Goal: Information Seeking & Learning: Learn about a topic

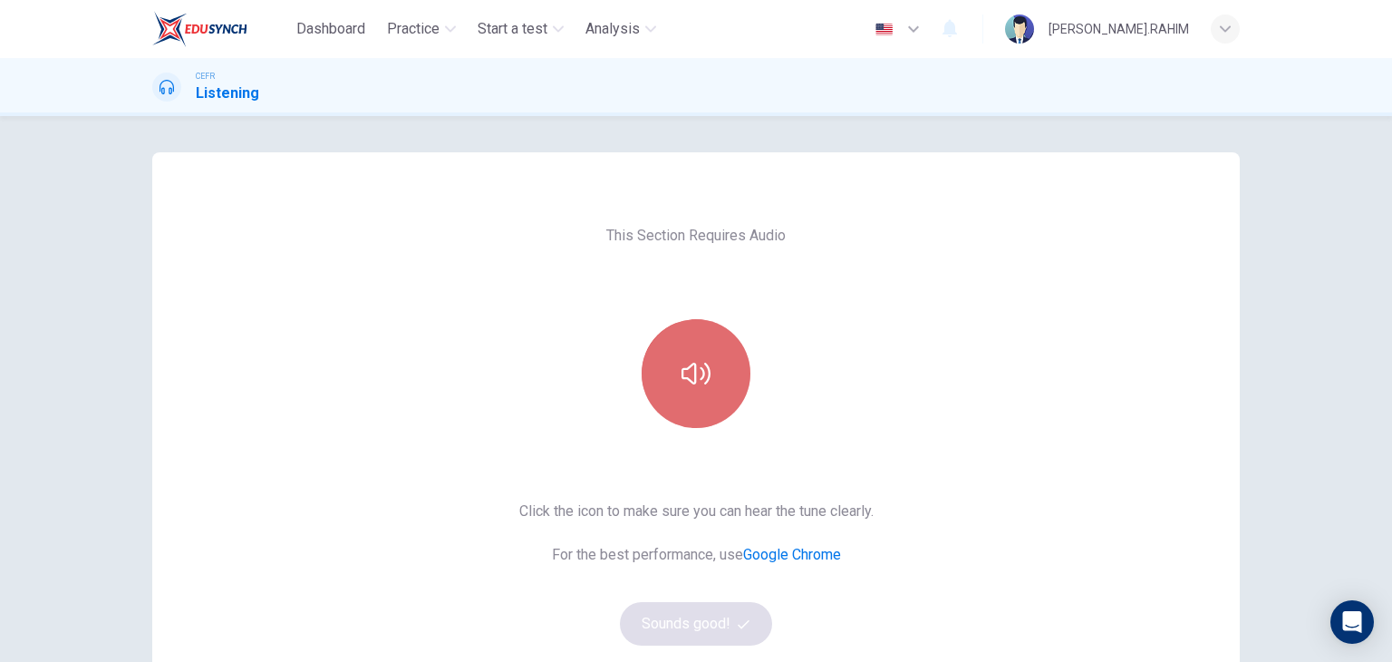
click at [709, 377] on button "button" at bounding box center [696, 373] width 109 height 109
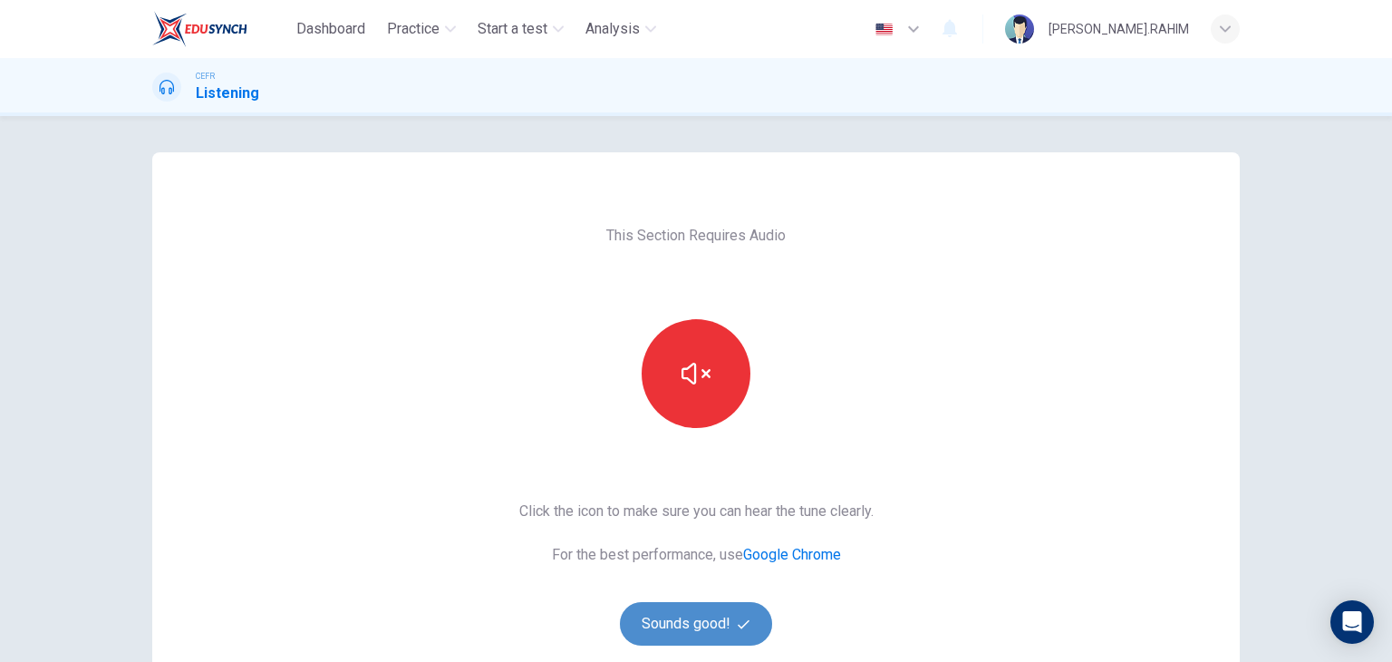
click at [702, 616] on button "Sounds good!" at bounding box center [696, 624] width 152 height 44
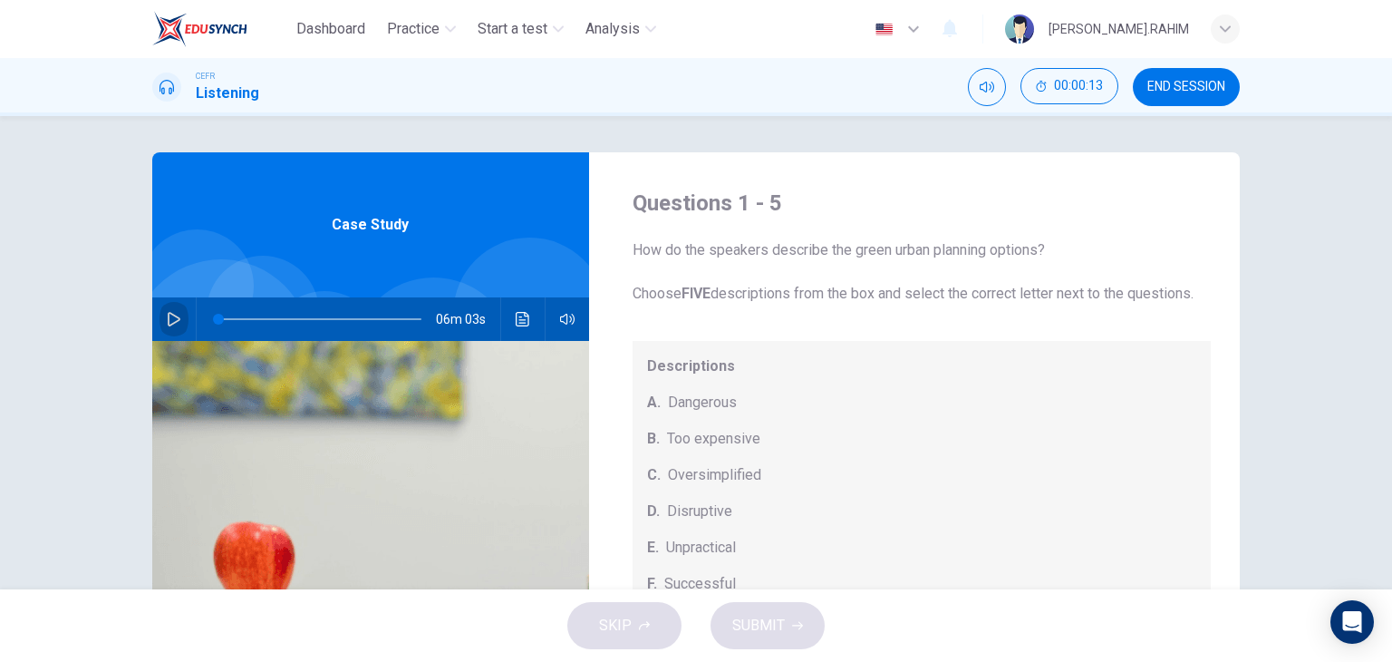
click at [176, 317] on icon "button" at bounding box center [174, 319] width 15 height 15
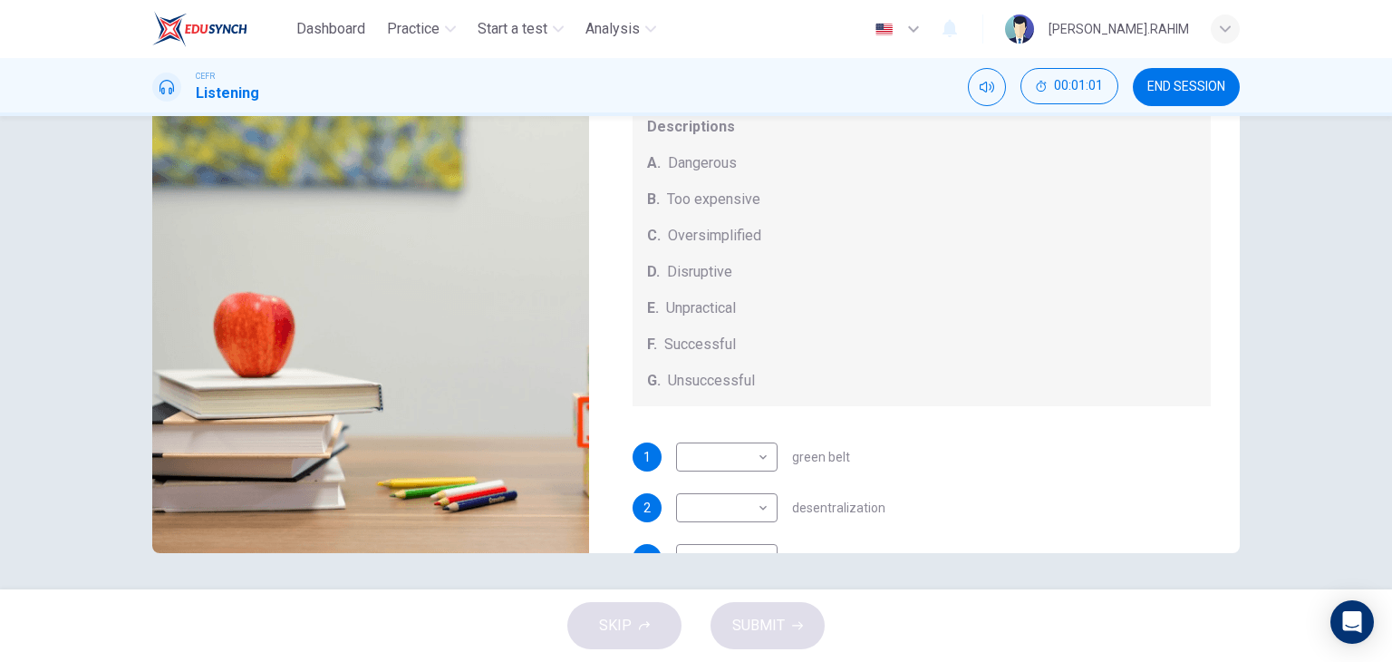
scroll to position [8, 0]
click at [962, 624] on div "SKIP SUBMIT" at bounding box center [696, 625] width 1392 height 73
click at [979, 581] on div "Questions 1 - 5 How do the speakers describe the green urban planning options? …" at bounding box center [696, 352] width 1392 height 473
click at [750, 470] on body "Dashboard Practice Start a test Analysis English en ​ [PERSON_NAME].RAHIM CEFR …" at bounding box center [696, 331] width 1392 height 662
type input "21"
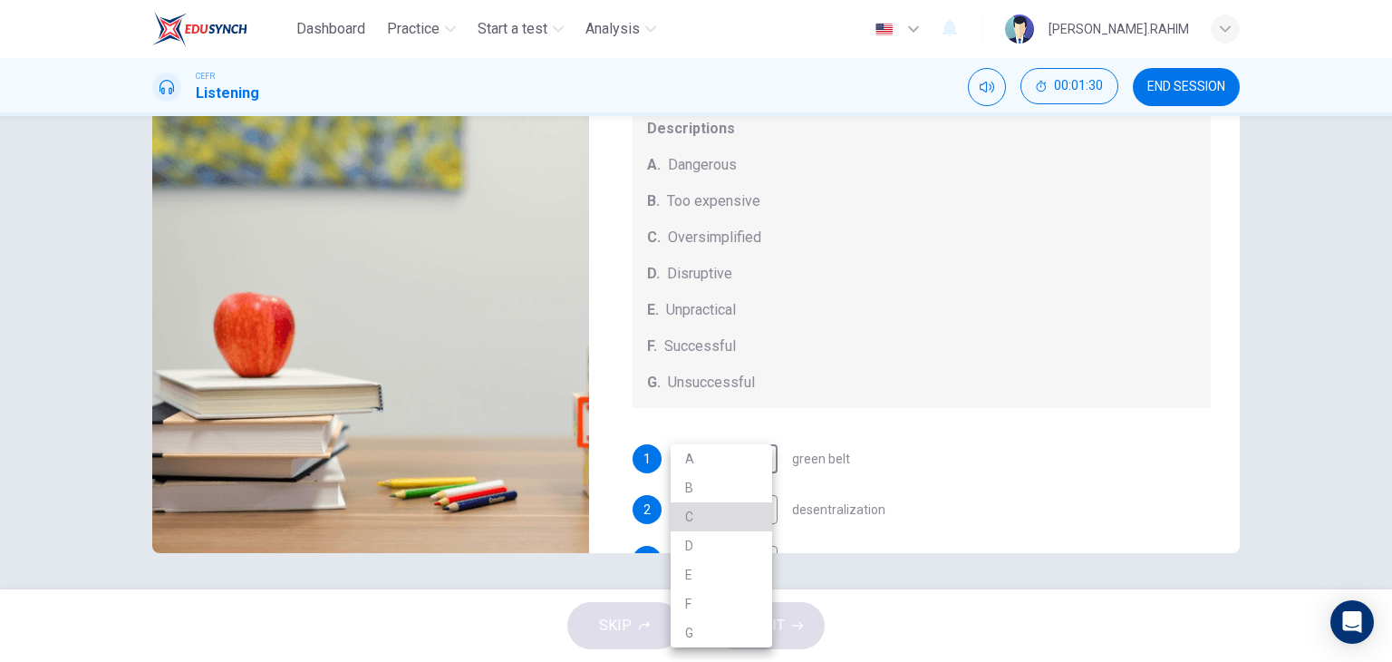
click at [736, 514] on li "C" at bounding box center [722, 516] width 102 height 29
type input "C"
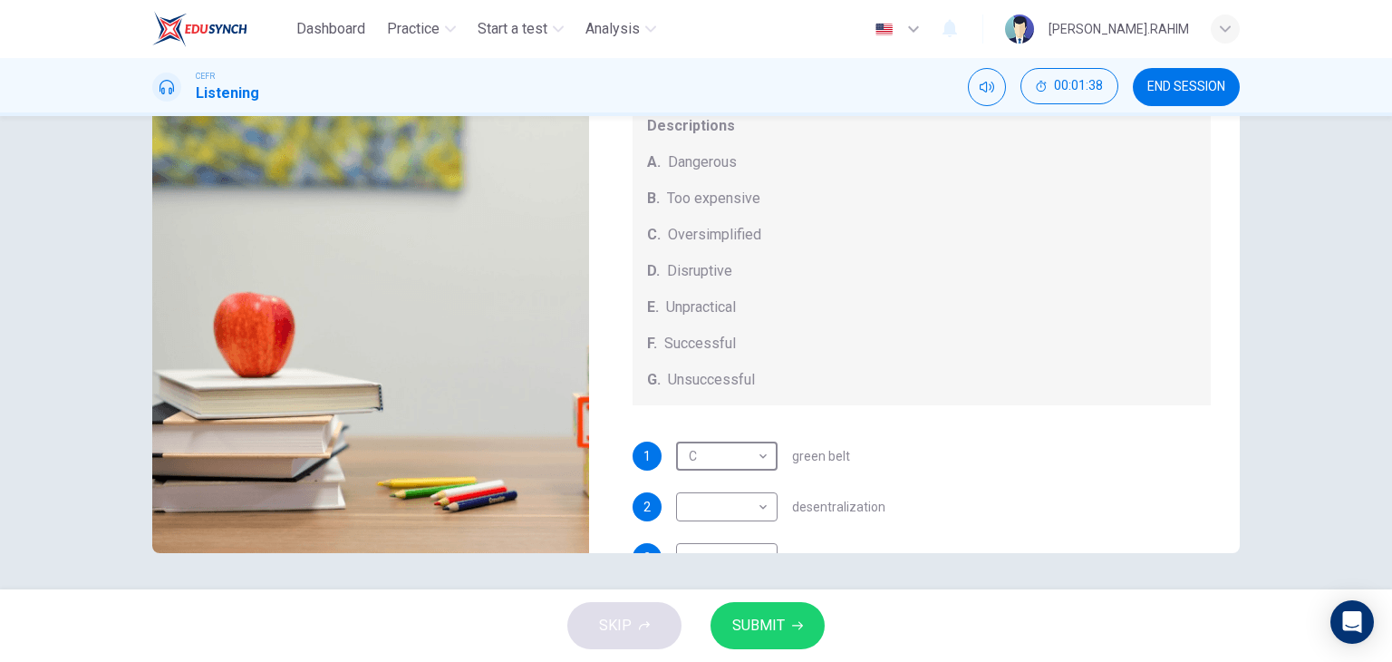
scroll to position [14, 0]
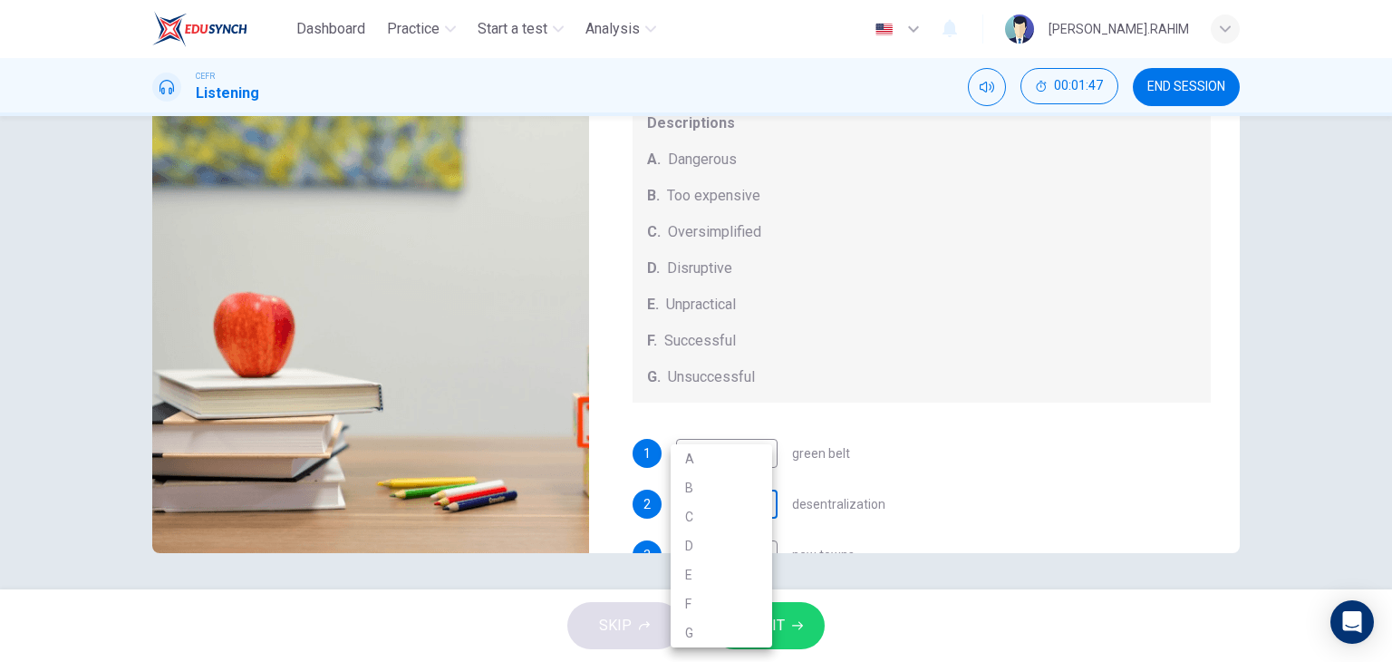
click at [759, 519] on body "Dashboard Practice Start a test Analysis English en ​ [PERSON_NAME].RAHIM CEFR …" at bounding box center [696, 331] width 1392 height 662
type input "26"
click at [742, 569] on li "E" at bounding box center [722, 574] width 102 height 29
type input "E"
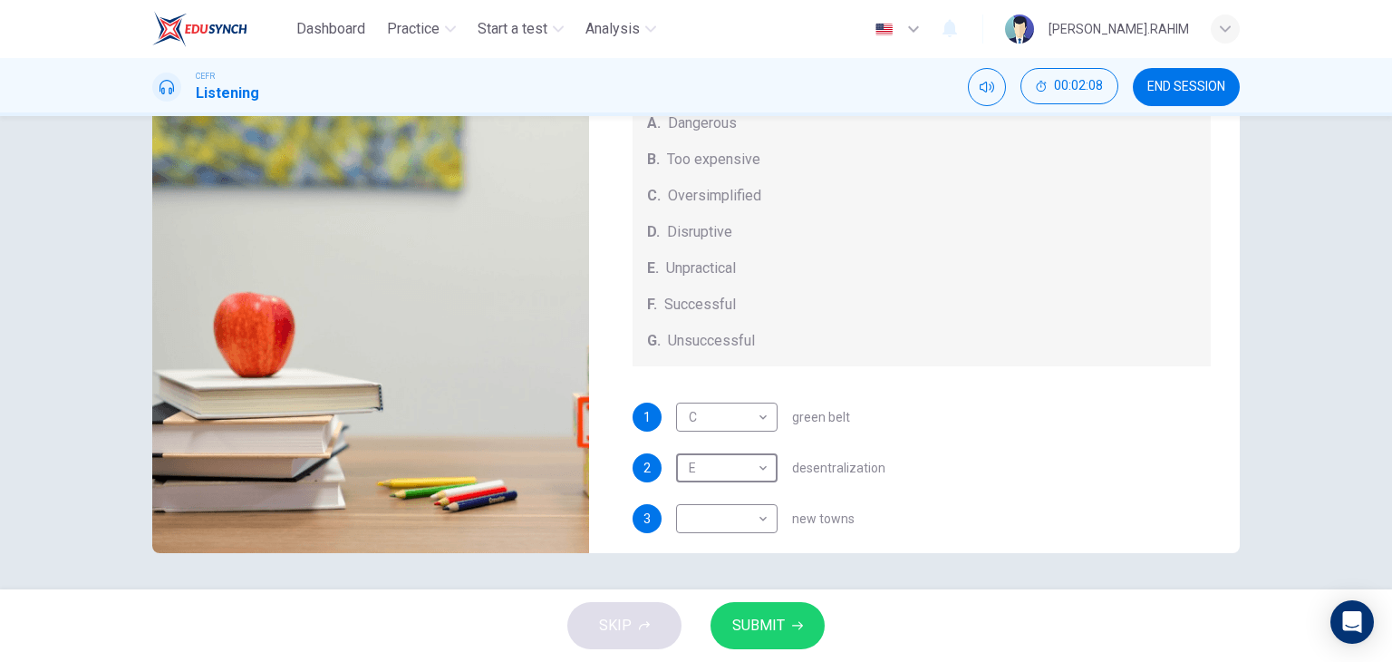
scroll to position [51, 0]
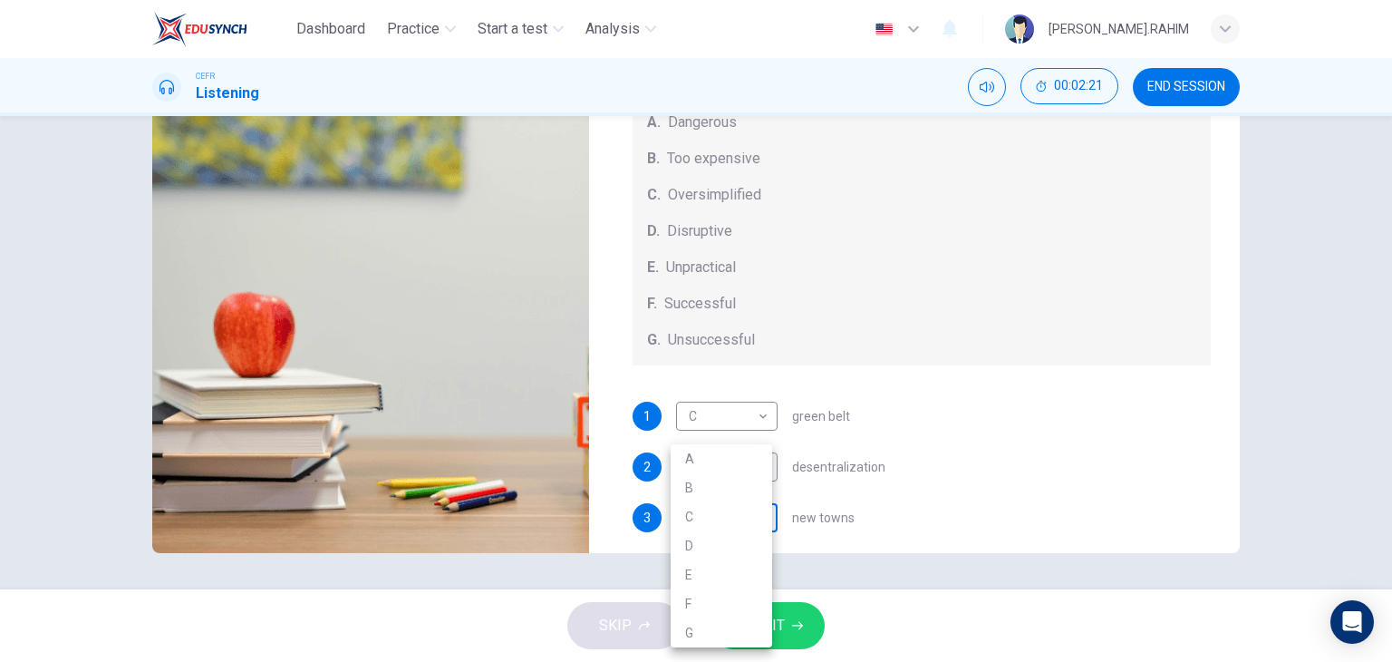
click at [750, 539] on body "Dashboard Practice Start a test Analysis English en ​ [PERSON_NAME].RAHIM CEFR …" at bounding box center [696, 331] width 1392 height 662
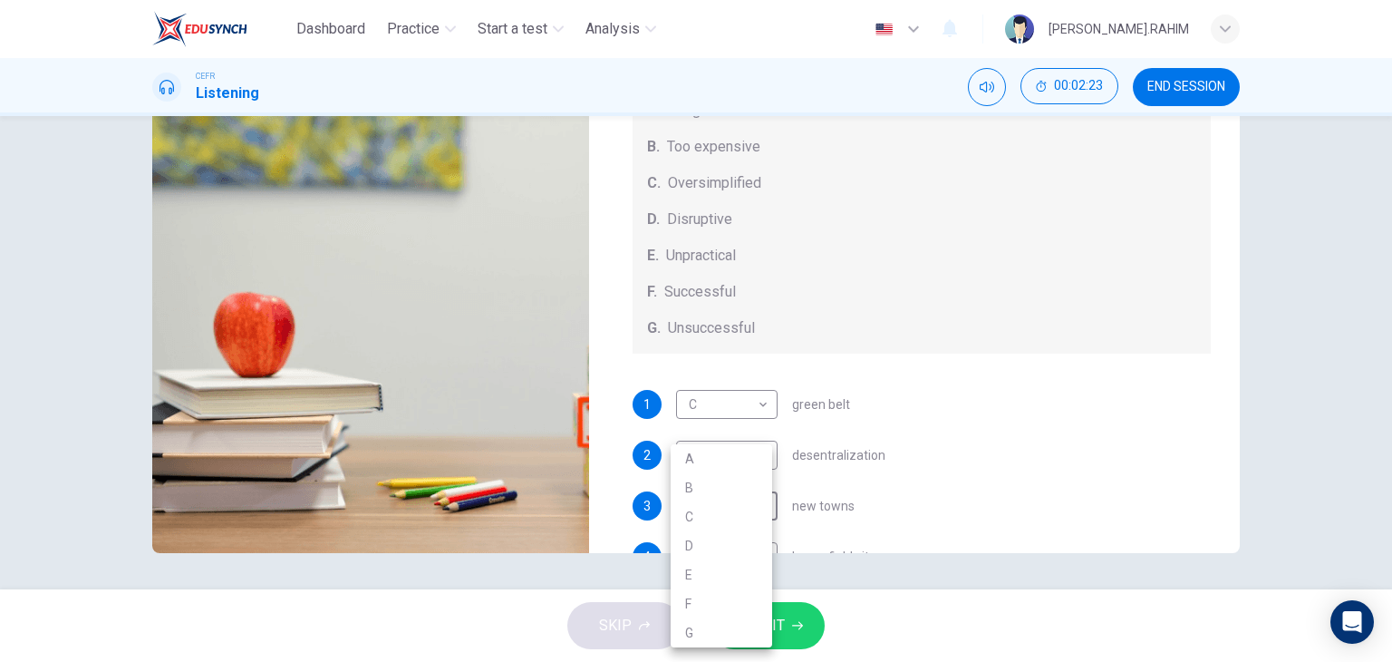
type input "36"
click at [731, 494] on li "B" at bounding box center [722, 487] width 102 height 29
type input "B"
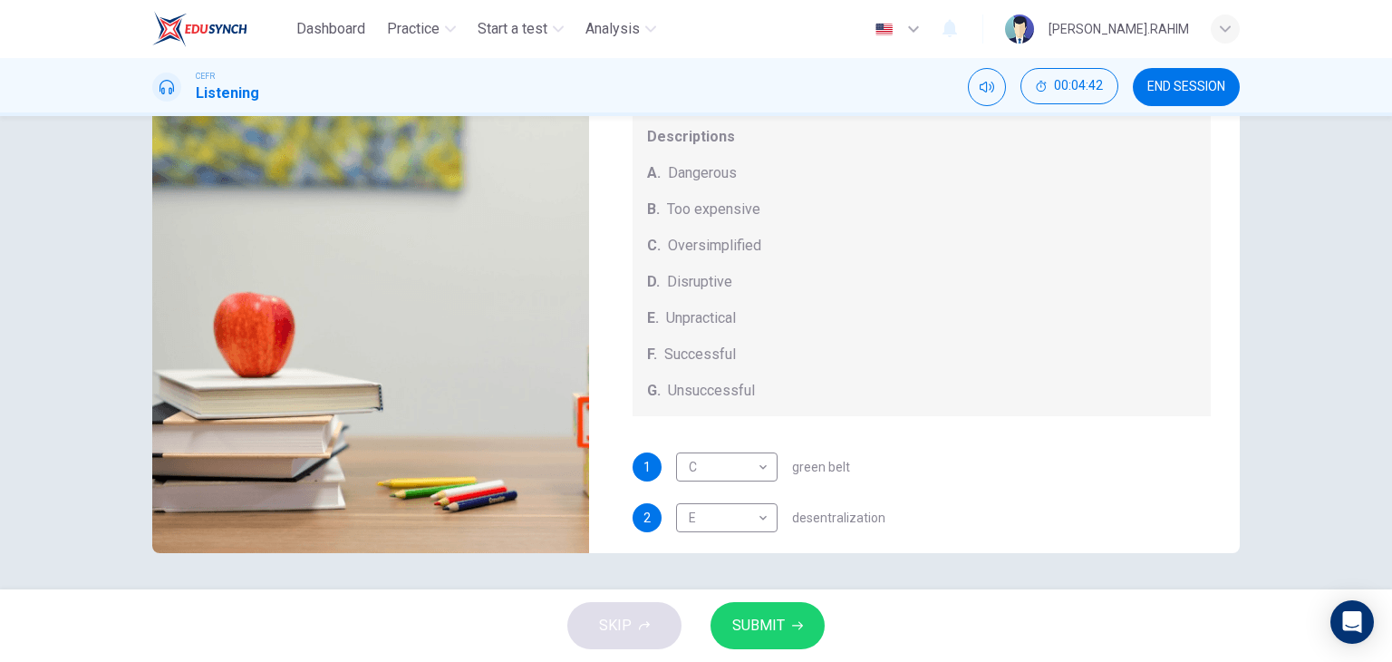
scroll to position [0, 0]
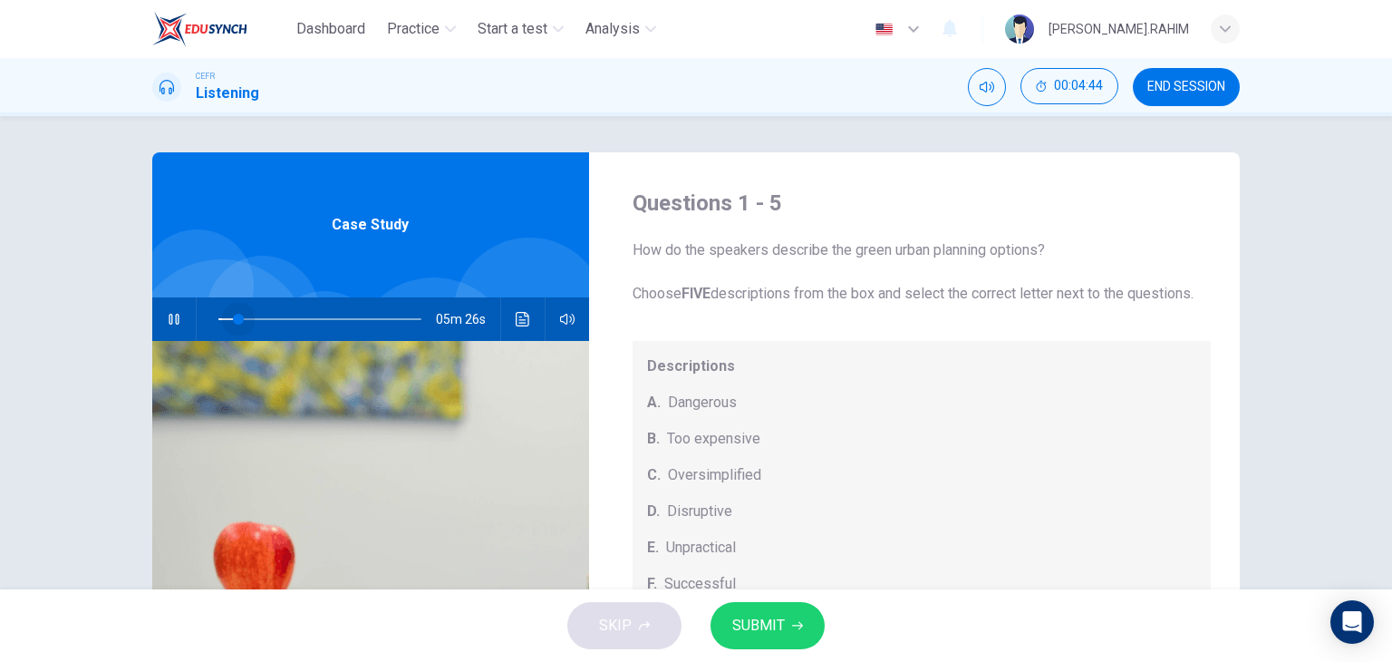
click at [234, 314] on span at bounding box center [319, 318] width 203 height 25
click at [248, 315] on span at bounding box center [252, 319] width 11 height 11
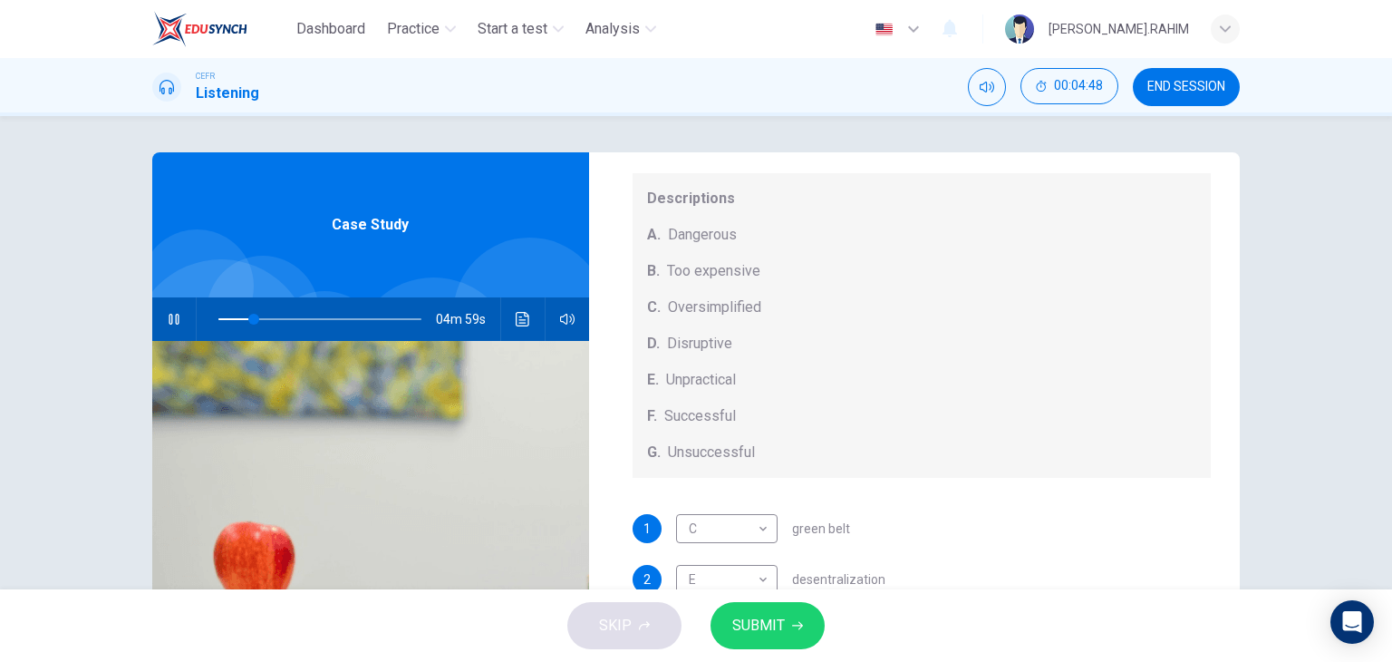
scroll to position [189, 0]
click at [260, 315] on span at bounding box center [254, 319] width 11 height 11
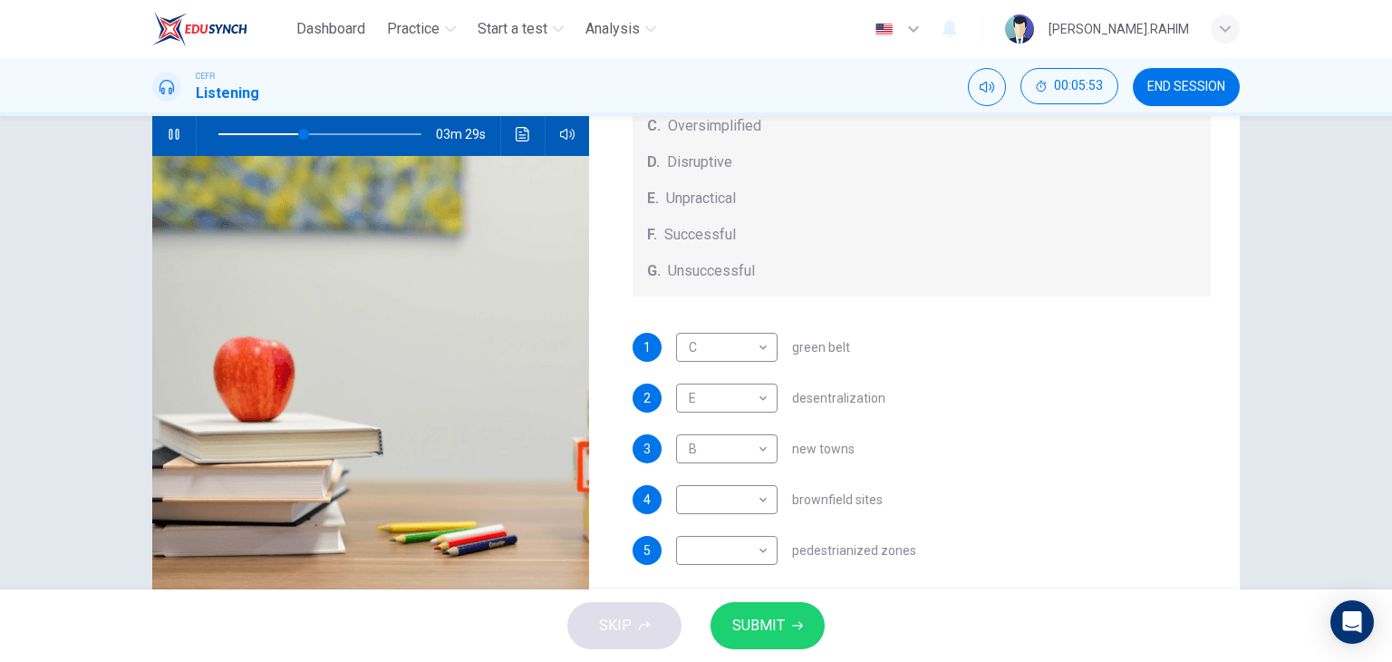
scroll to position [164, 0]
click at [725, 508] on body "Dashboard Practice Start a test Analysis English en ​ [PERSON_NAME].RAHIM CEFR …" at bounding box center [696, 331] width 1392 height 662
type input "44"
click at [736, 595] on li "F" at bounding box center [722, 603] width 102 height 29
type input "F"
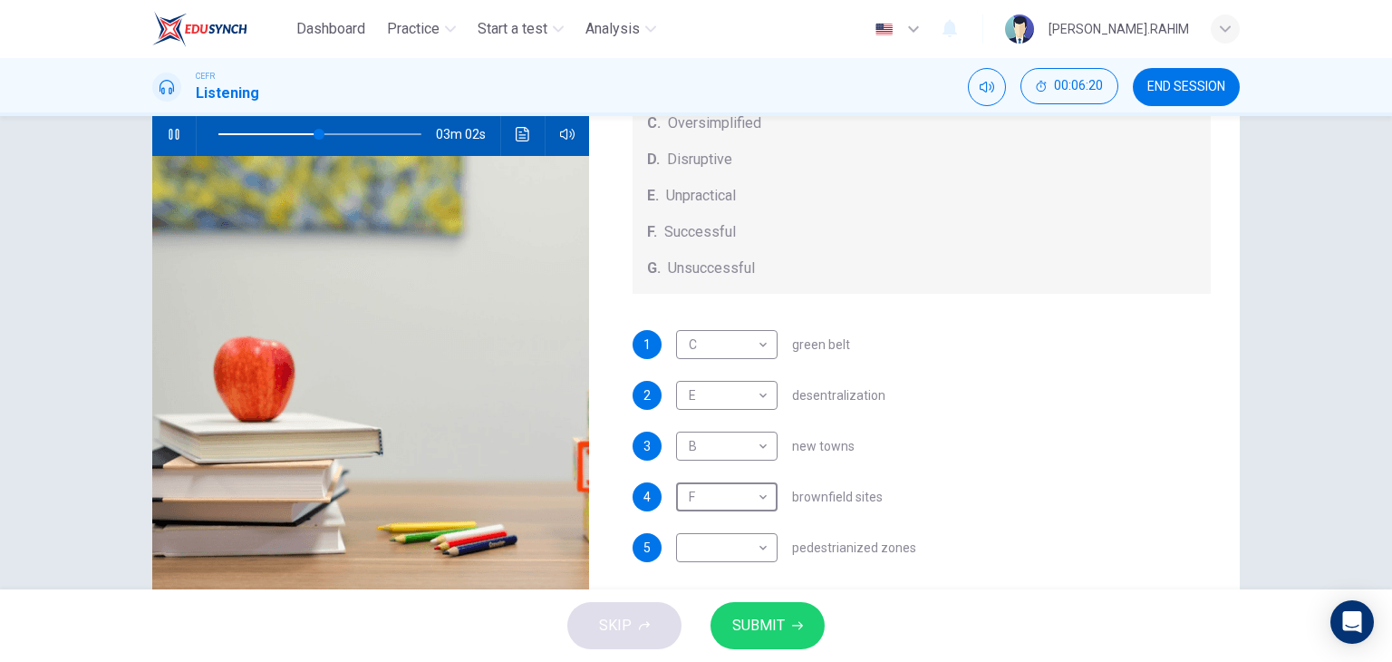
scroll to position [185, 0]
click at [731, 554] on body "Dashboard Practice Start a test Analysis English en ​ [PERSON_NAME].RAHIM CEFR …" at bounding box center [696, 331] width 1392 height 662
type input "50"
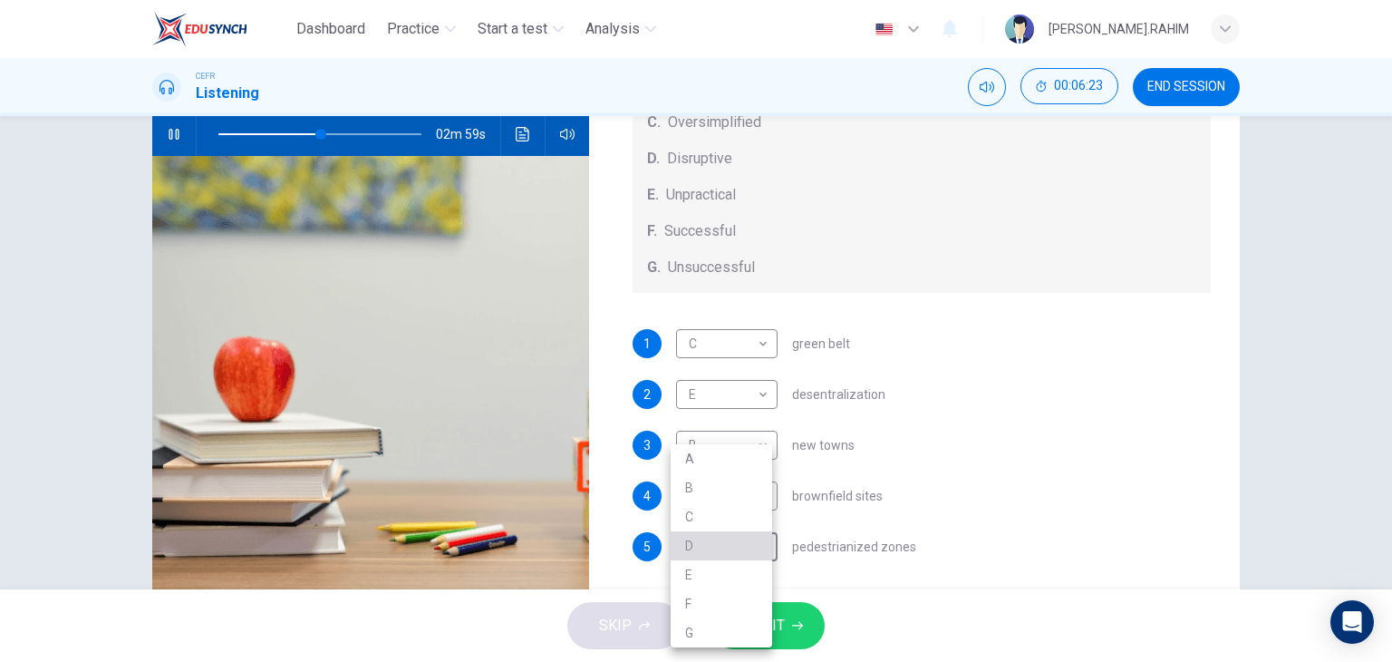
click at [716, 537] on li "D" at bounding box center [722, 545] width 102 height 29
type input "D"
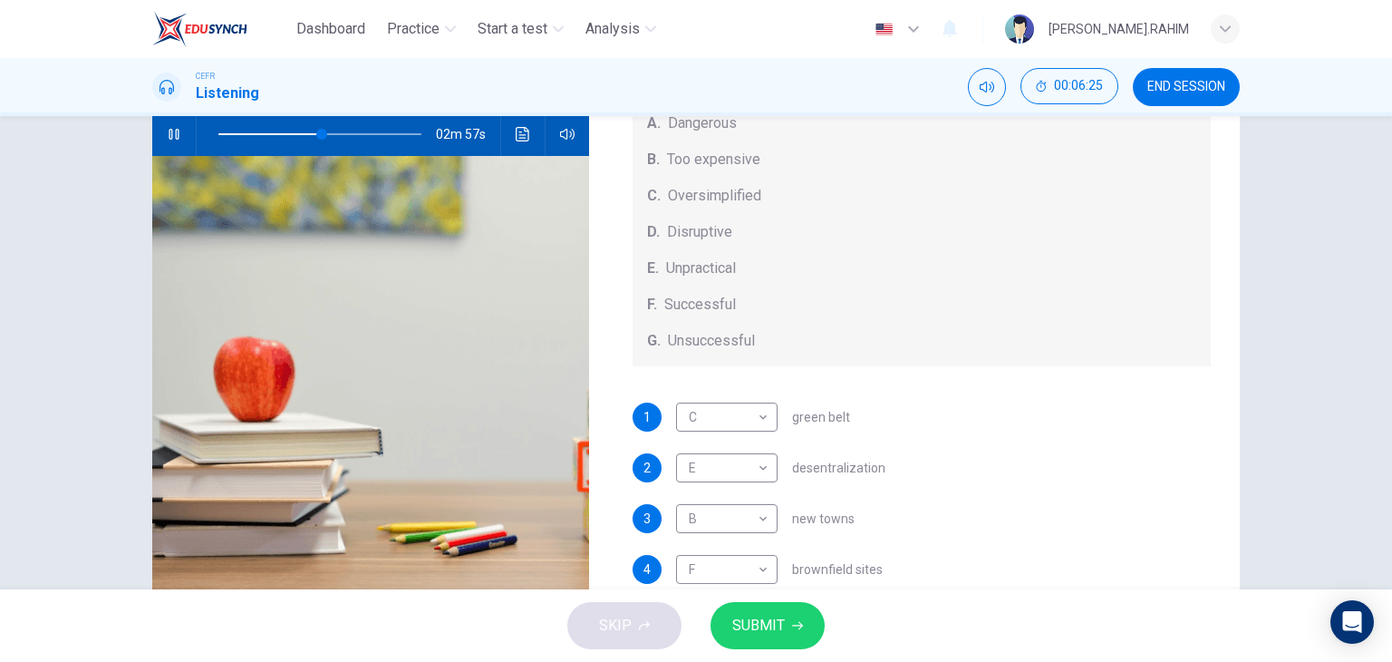
scroll to position [189, 0]
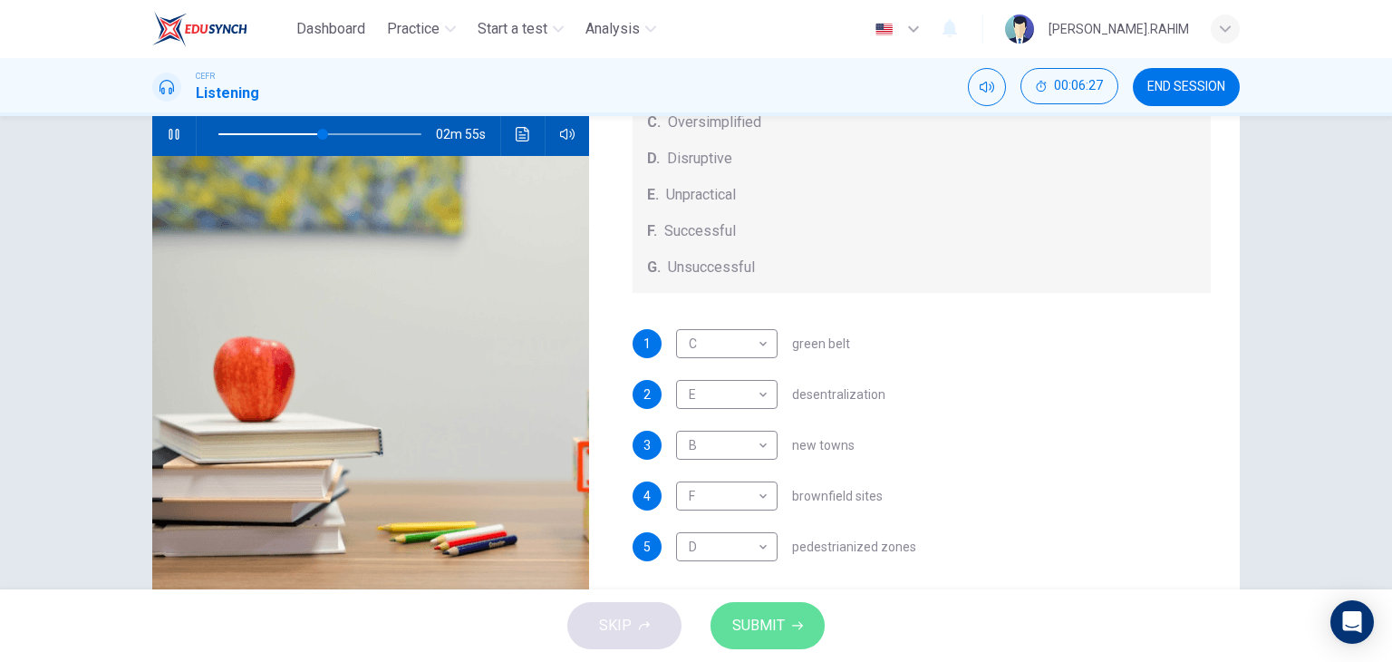
click at [774, 642] on button "SUBMIT" at bounding box center [768, 625] width 114 height 47
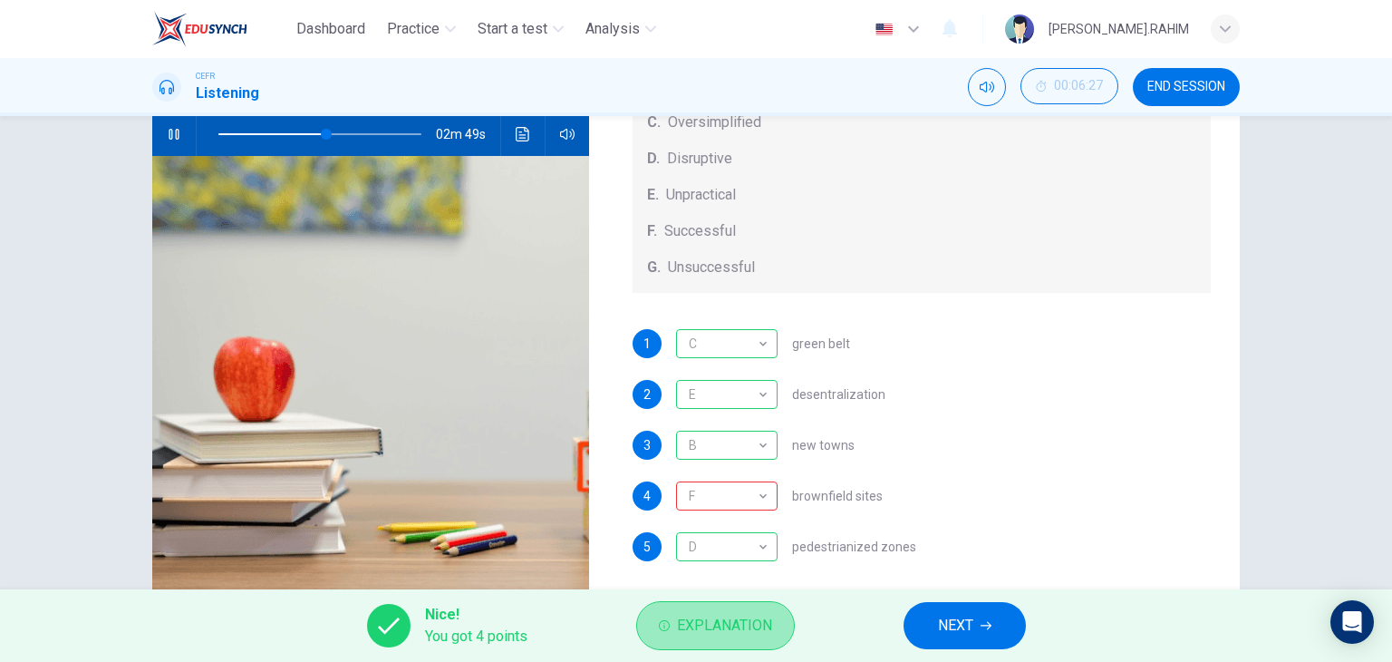
click at [706, 629] on span "Explanation" at bounding box center [724, 625] width 95 height 25
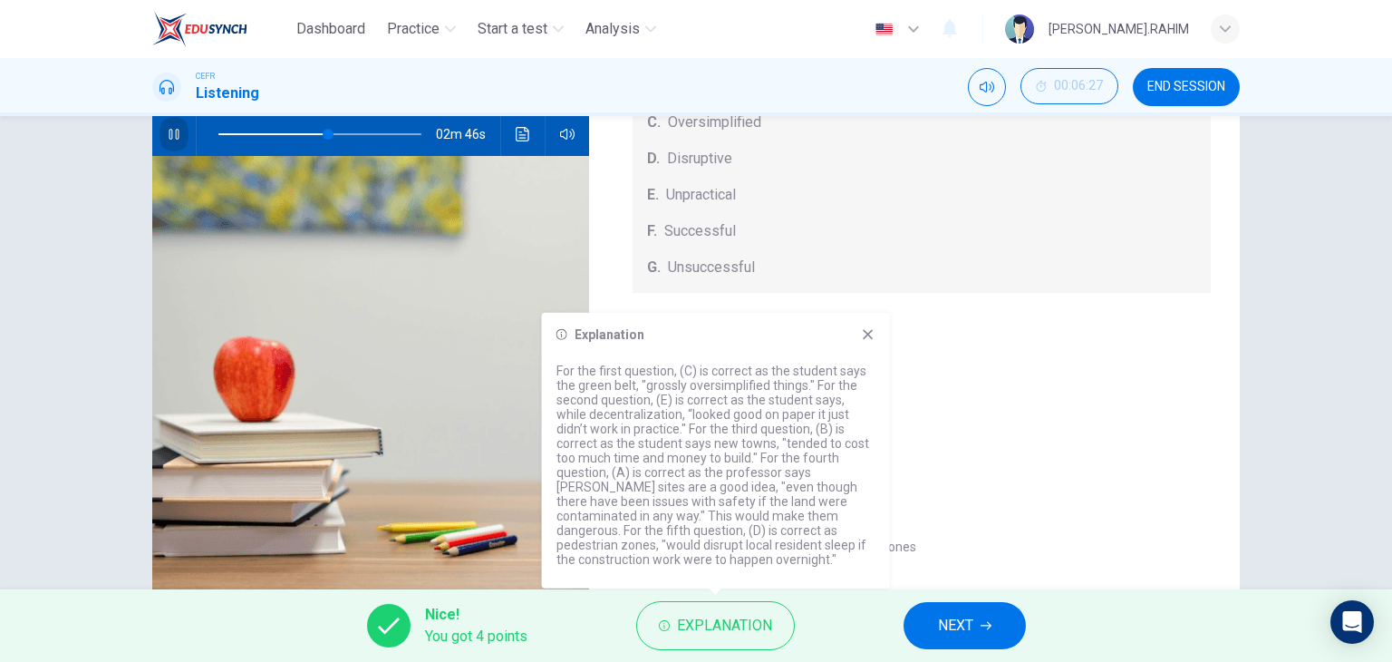
click at [172, 131] on icon "button" at bounding box center [174, 134] width 15 height 15
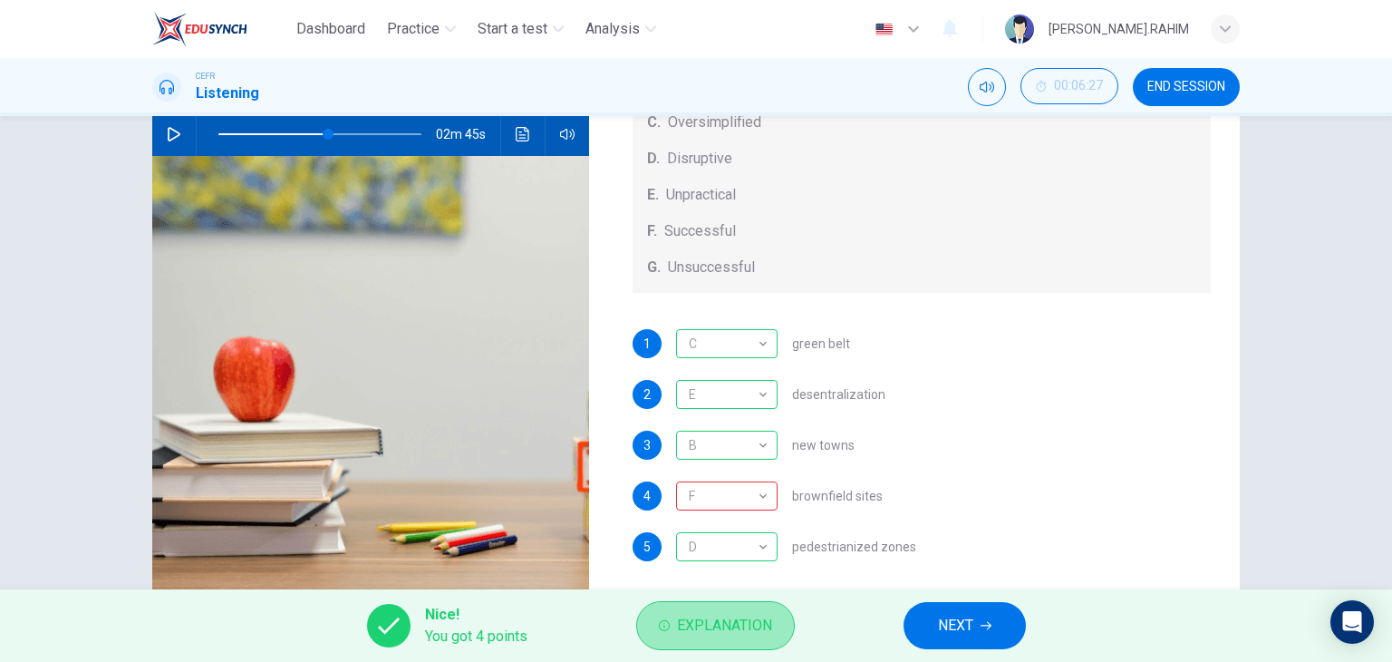
click at [728, 614] on span "Explanation" at bounding box center [724, 625] width 95 height 25
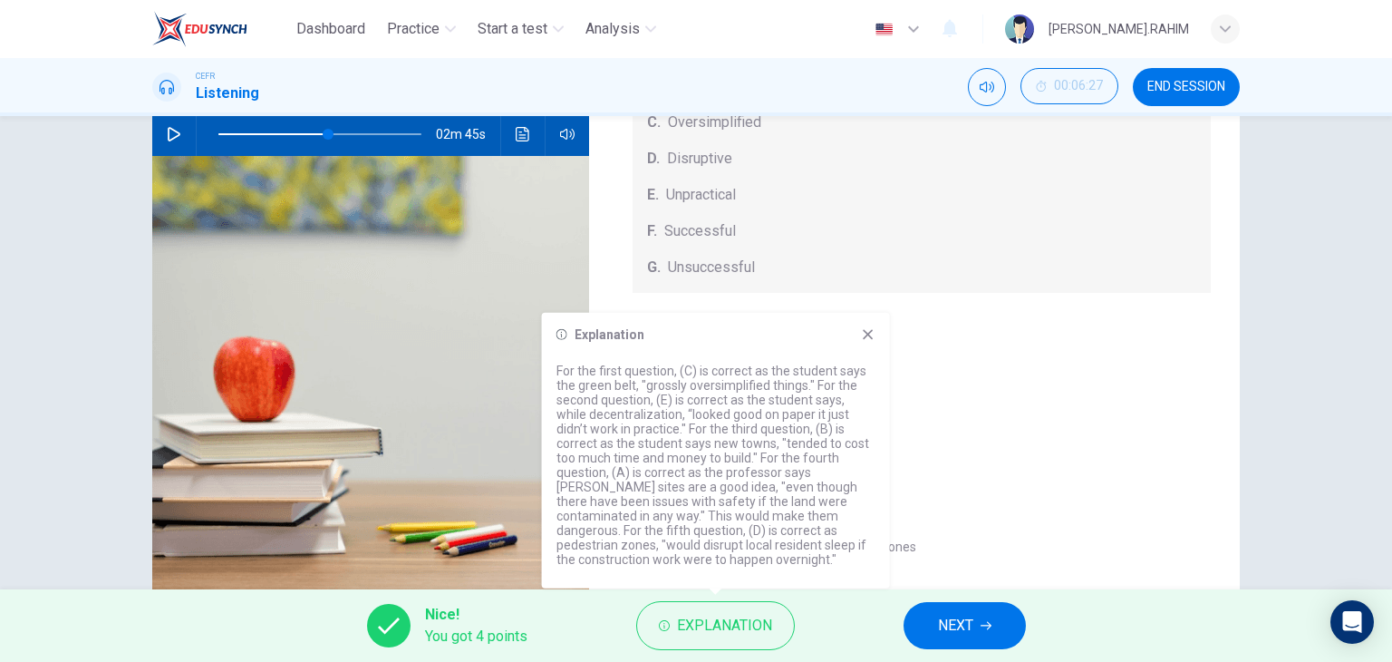
click at [943, 469] on div "1 C C ​ green belt 2 E E ​ desentralization 3 B B ​ new towns 4 F F ​ [PERSON_N…" at bounding box center [922, 463] width 579 height 268
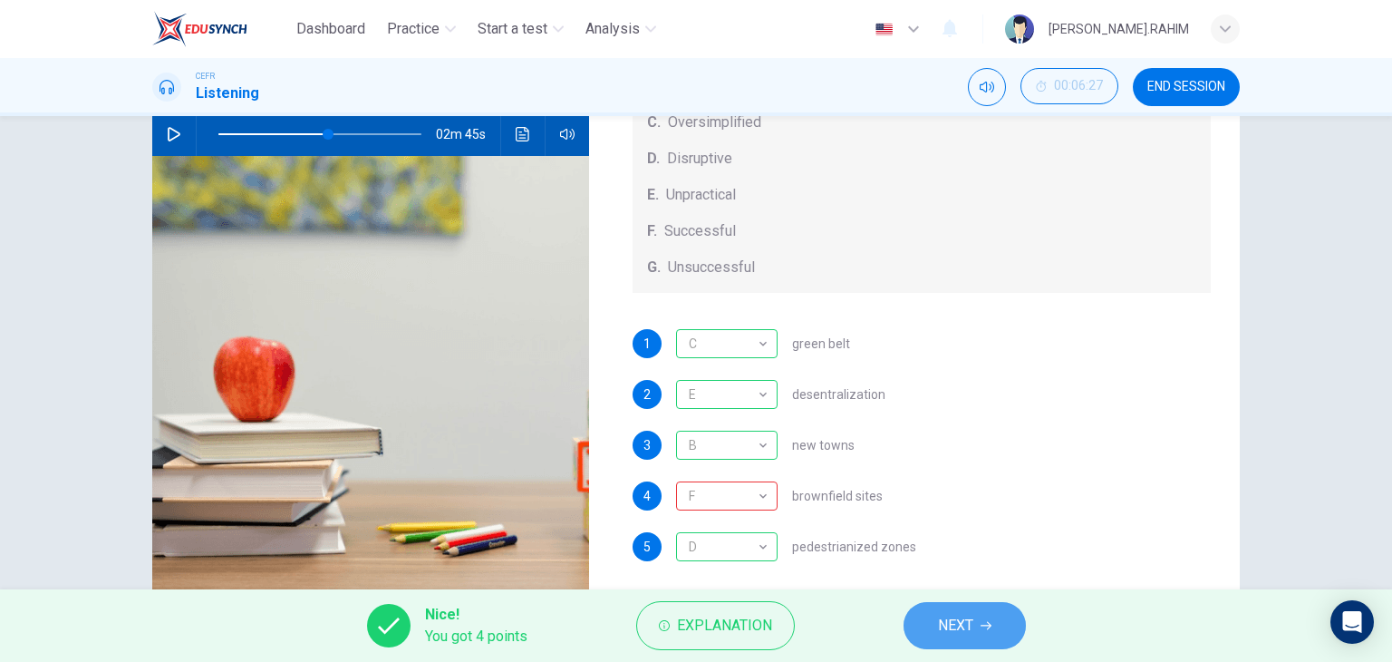
click at [960, 624] on span "NEXT" at bounding box center [955, 625] width 35 height 25
type input "54"
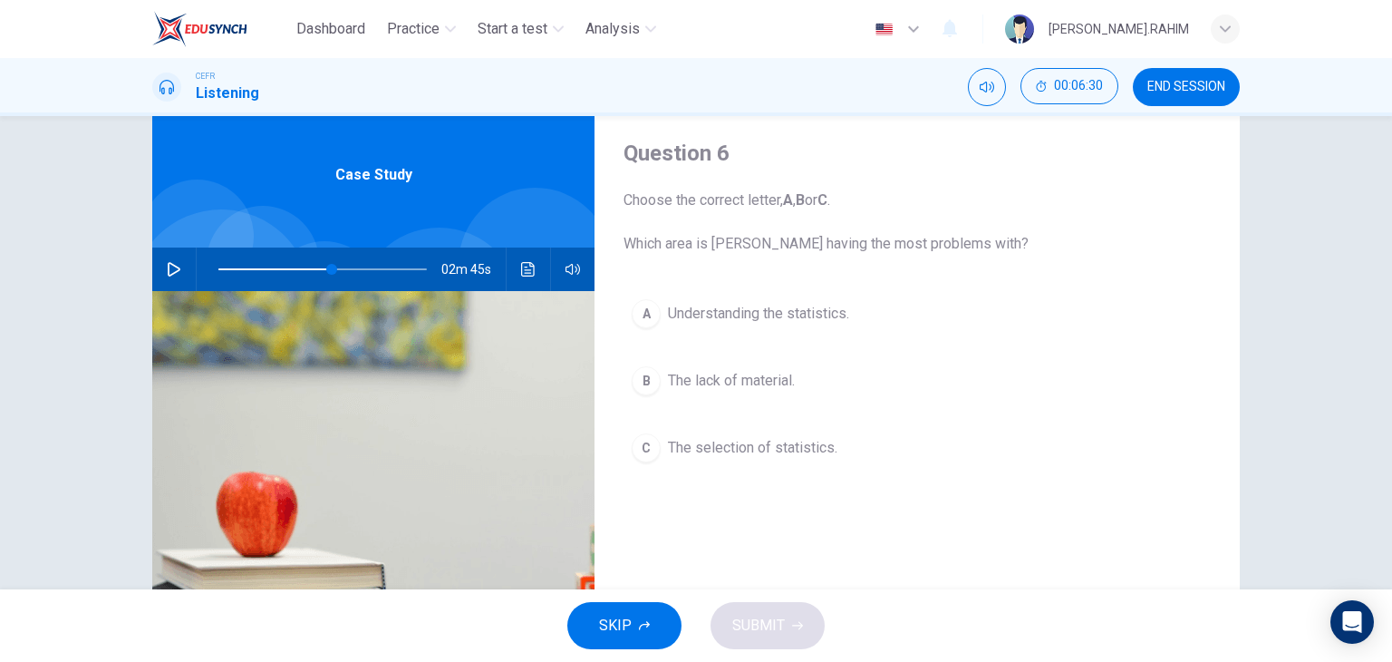
scroll to position [51, 0]
click at [1218, 80] on span "END SESSION" at bounding box center [1186, 87] width 78 height 15
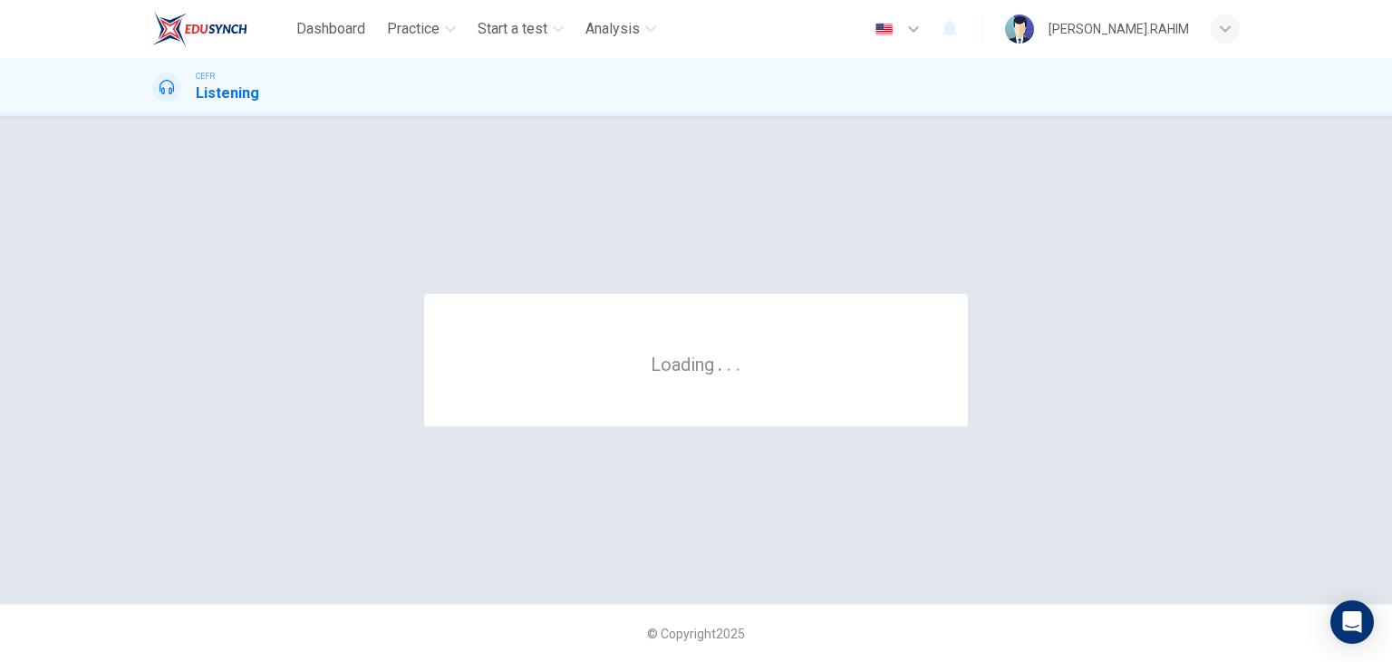
scroll to position [0, 0]
